Goal: Transaction & Acquisition: Subscribe to service/newsletter

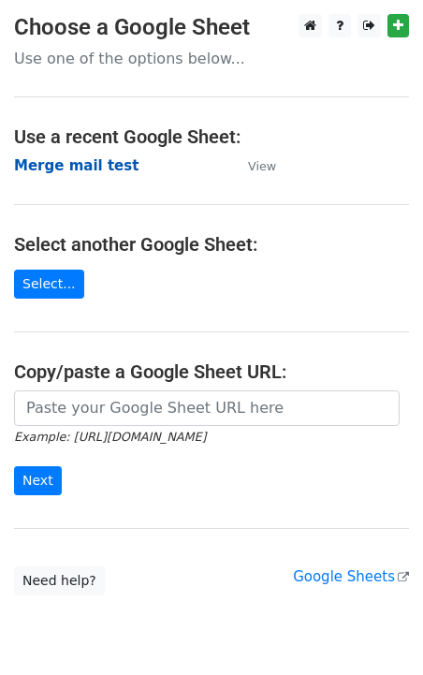
click at [44, 164] on strong "Merge mail test" at bounding box center [76, 165] width 124 height 17
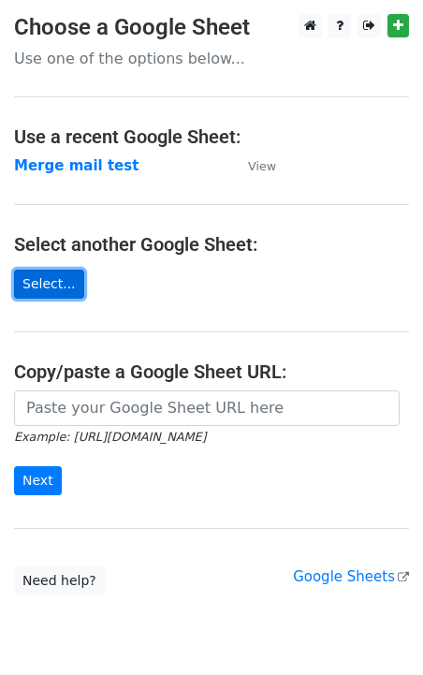
click at [58, 280] on link "Select..." at bounding box center [49, 283] width 70 height 29
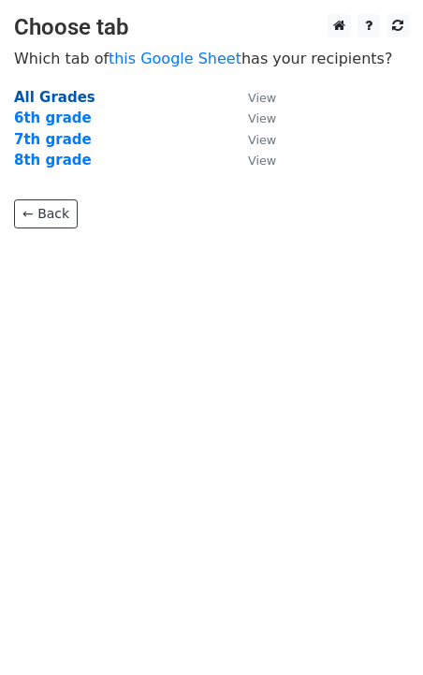
click at [45, 98] on strong "All Grades" at bounding box center [54, 97] width 81 height 17
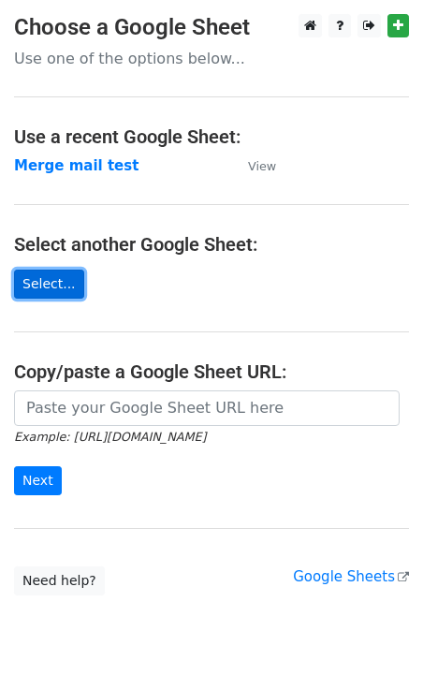
click at [55, 279] on link "Select..." at bounding box center [49, 283] width 70 height 29
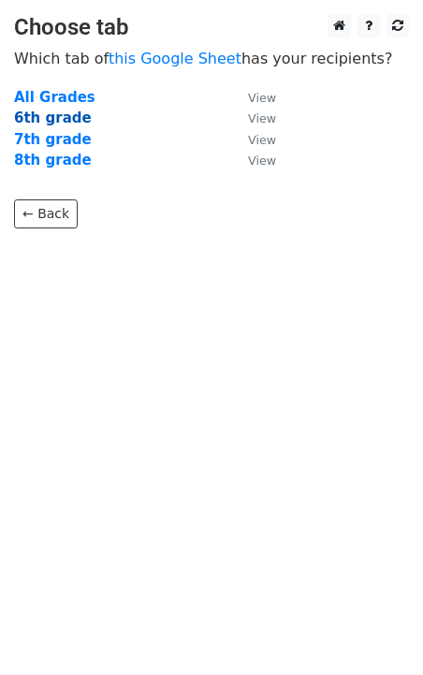
click at [44, 116] on strong "6th grade" at bounding box center [53, 117] width 78 height 17
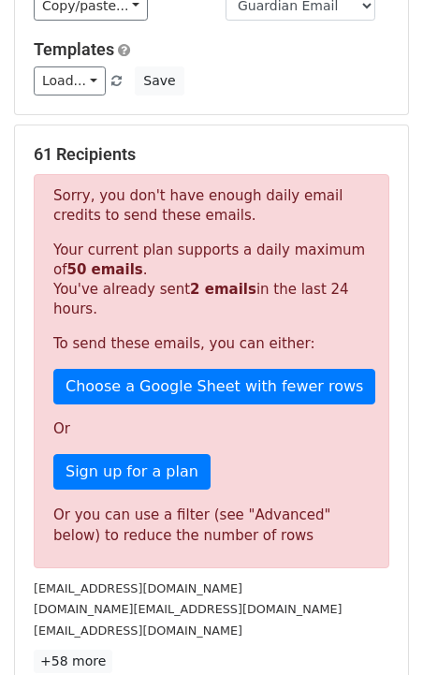
scroll to position [233, 0]
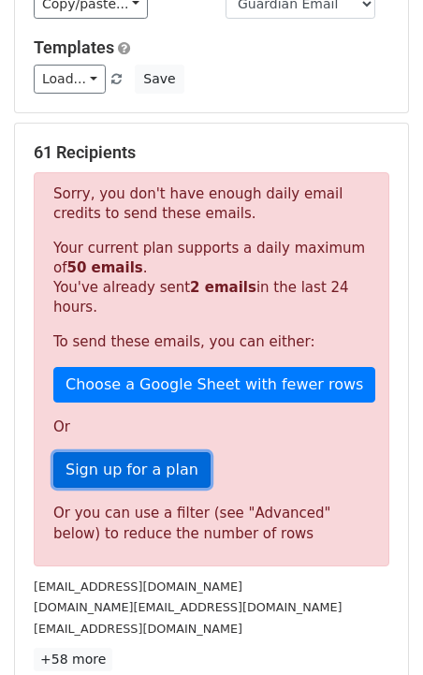
click at [111, 454] on link "Sign up for a plan" at bounding box center [131, 470] width 157 height 36
